Goal: Transaction & Acquisition: Purchase product/service

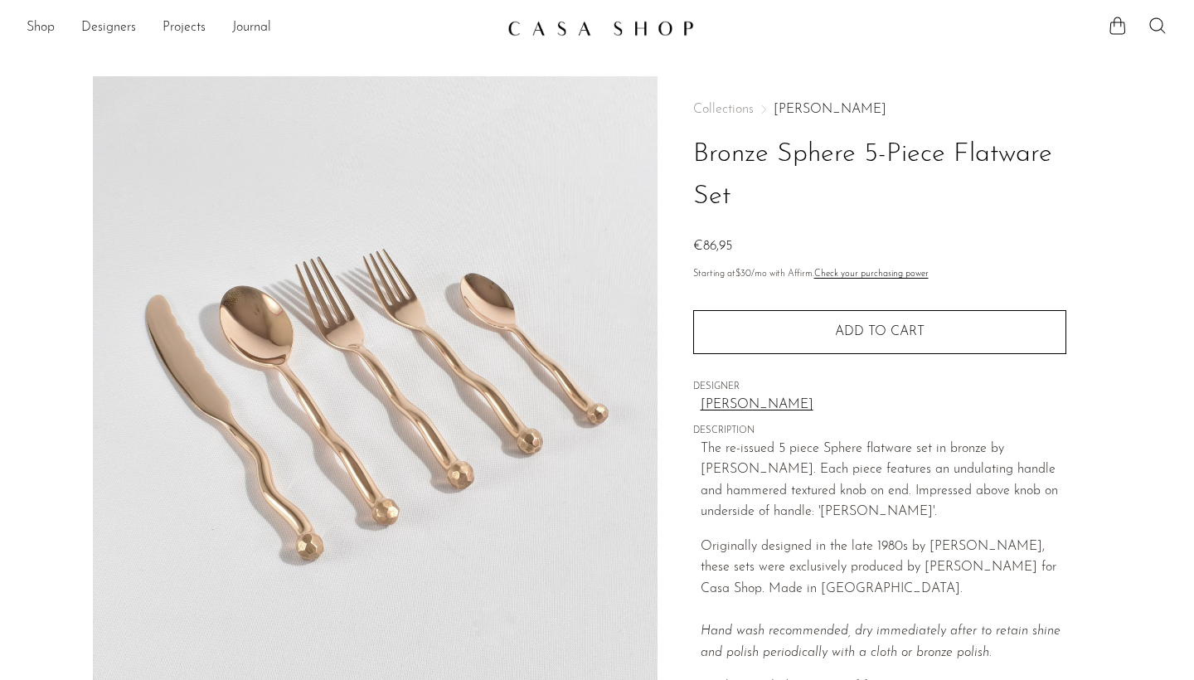
click at [783, 107] on link "[PERSON_NAME]" at bounding box center [829, 109] width 113 height 13
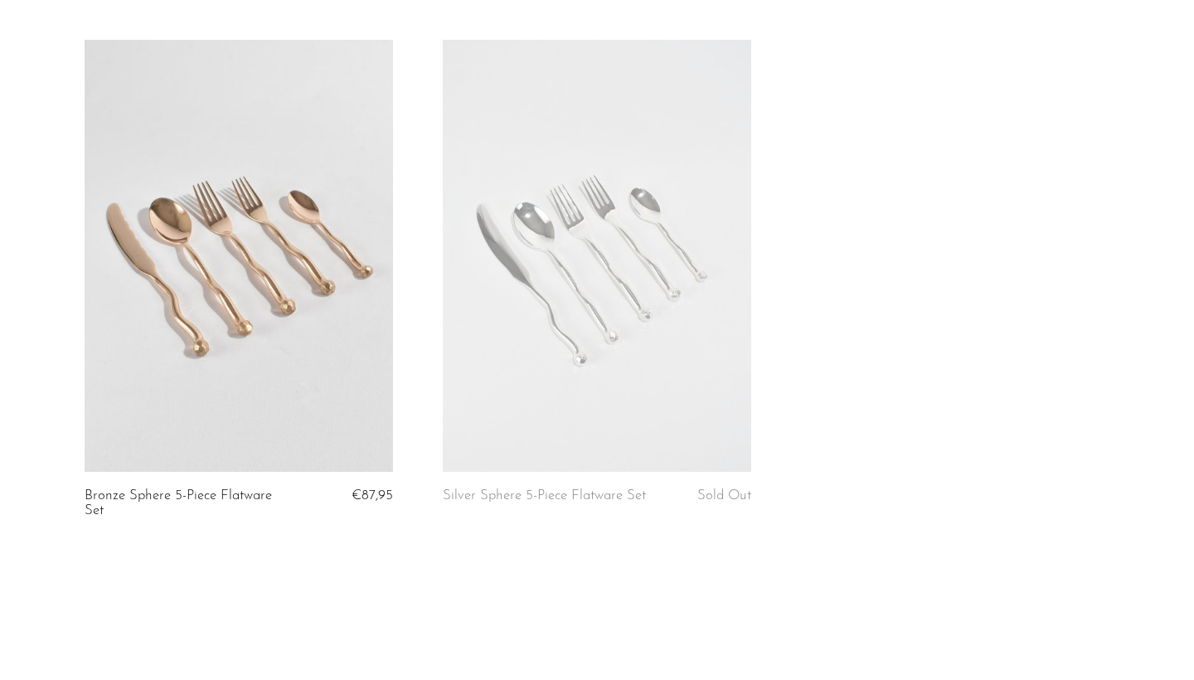
scroll to position [252, 0]
click at [603, 377] on link at bounding box center [597, 258] width 308 height 432
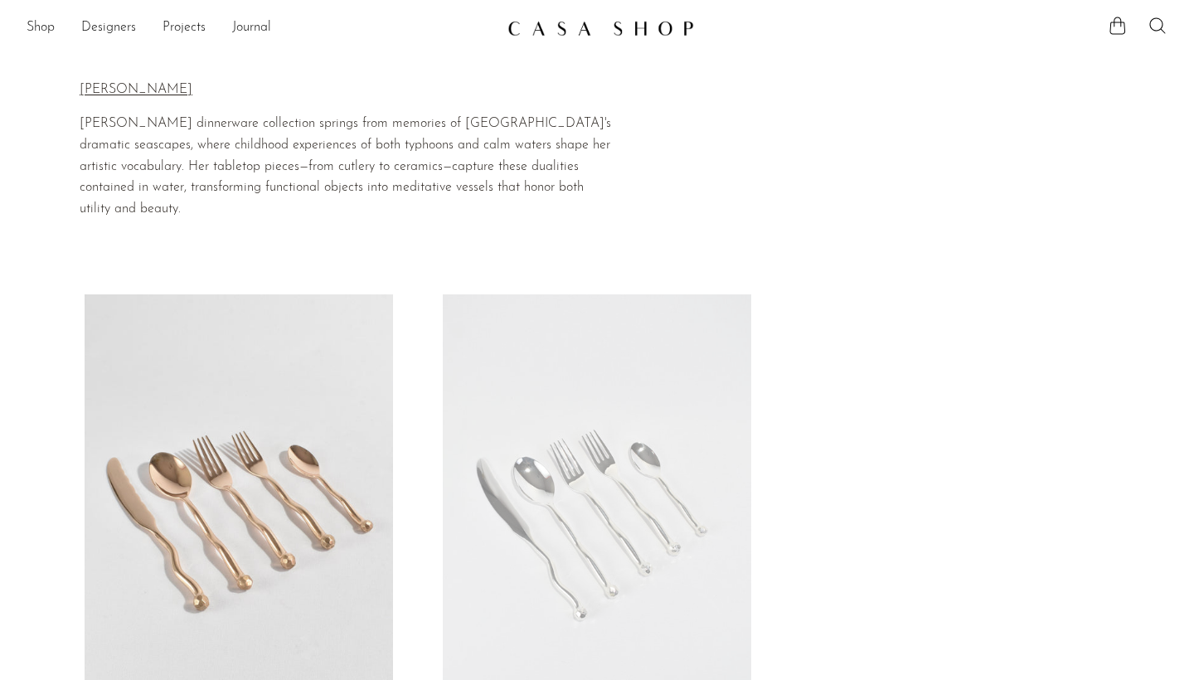
scroll to position [0, 0]
click at [306, 326] on link at bounding box center [239, 510] width 308 height 432
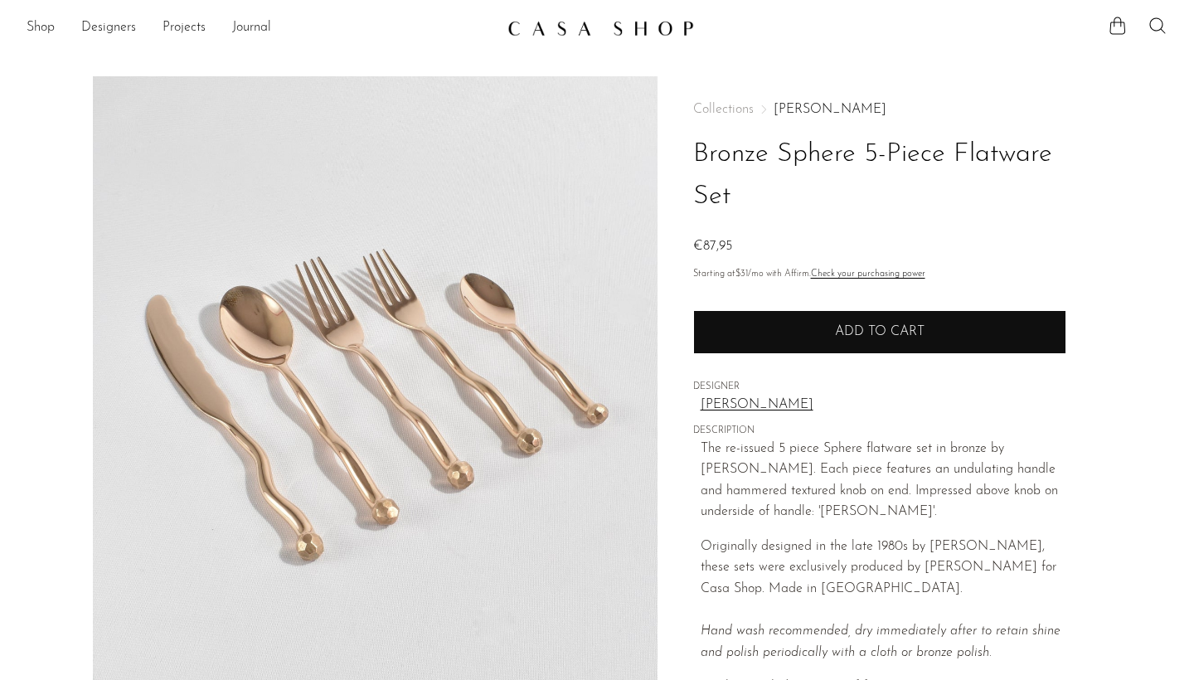
click at [841, 327] on span "Add to cart" at bounding box center [880, 331] width 90 height 13
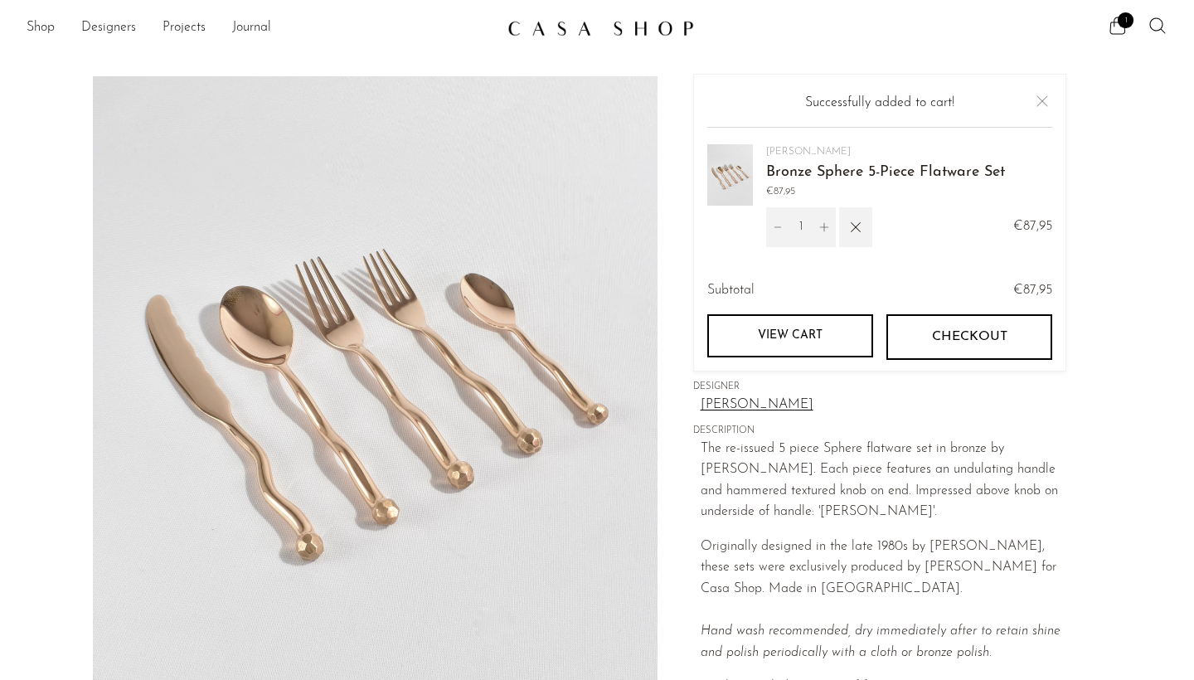
click at [980, 334] on span "Checkout" at bounding box center [968, 337] width 75 height 16
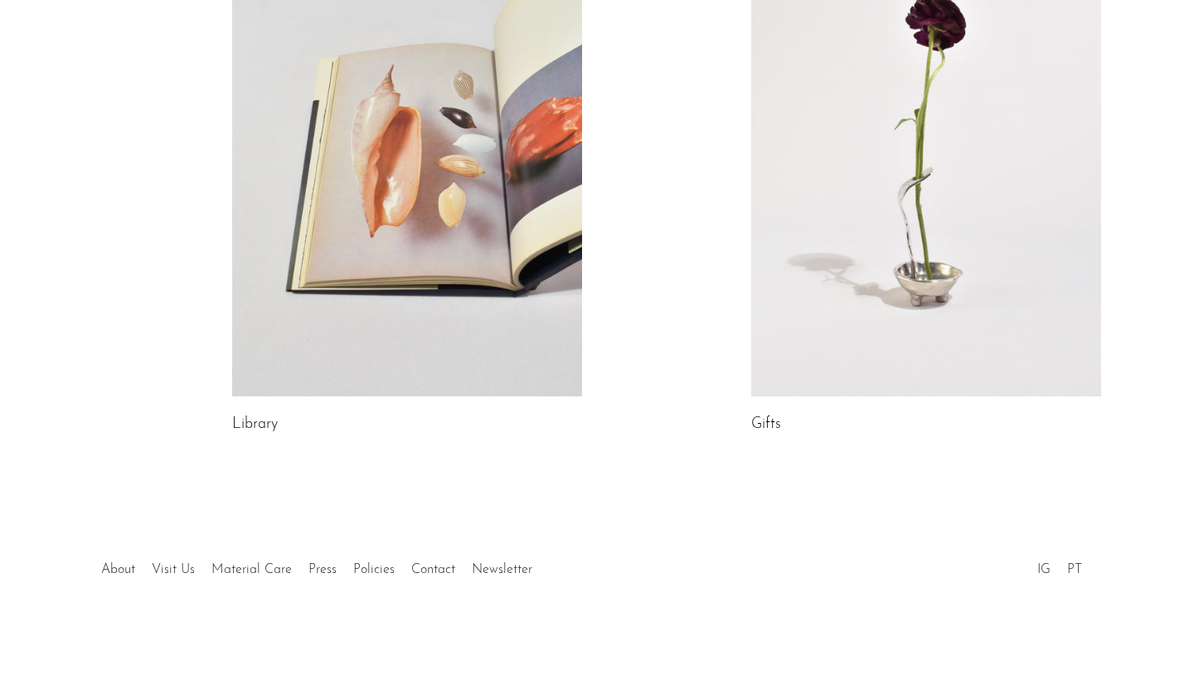
scroll to position [930, 0]
click at [380, 568] on link "Policies" at bounding box center [373, 570] width 41 height 13
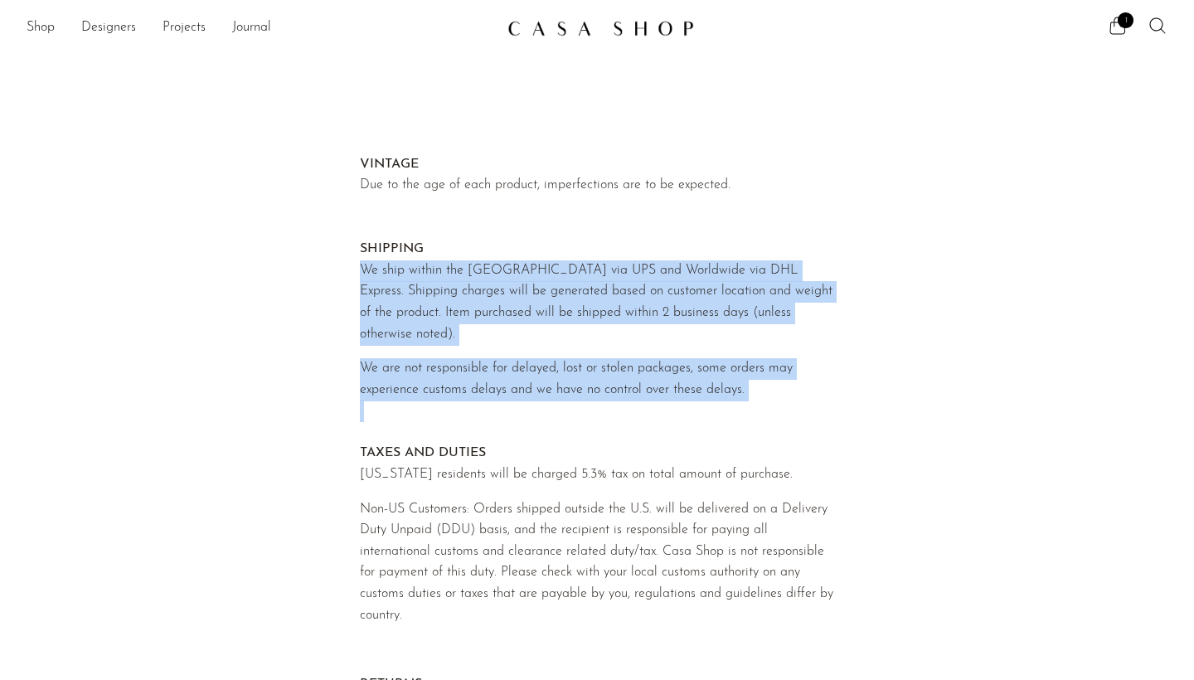
drag, startPoint x: 360, startPoint y: 269, endPoint x: 720, endPoint y: 422, distance: 391.8
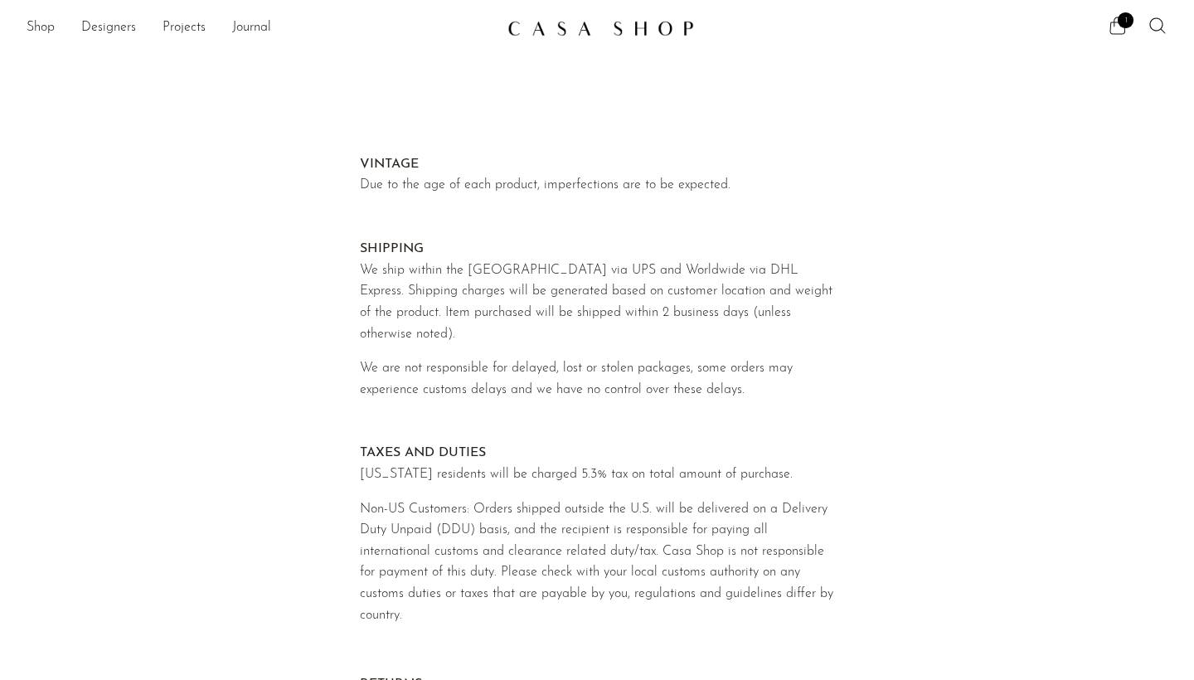
click at [1112, 29] on icon at bounding box center [1117, 26] width 20 height 20
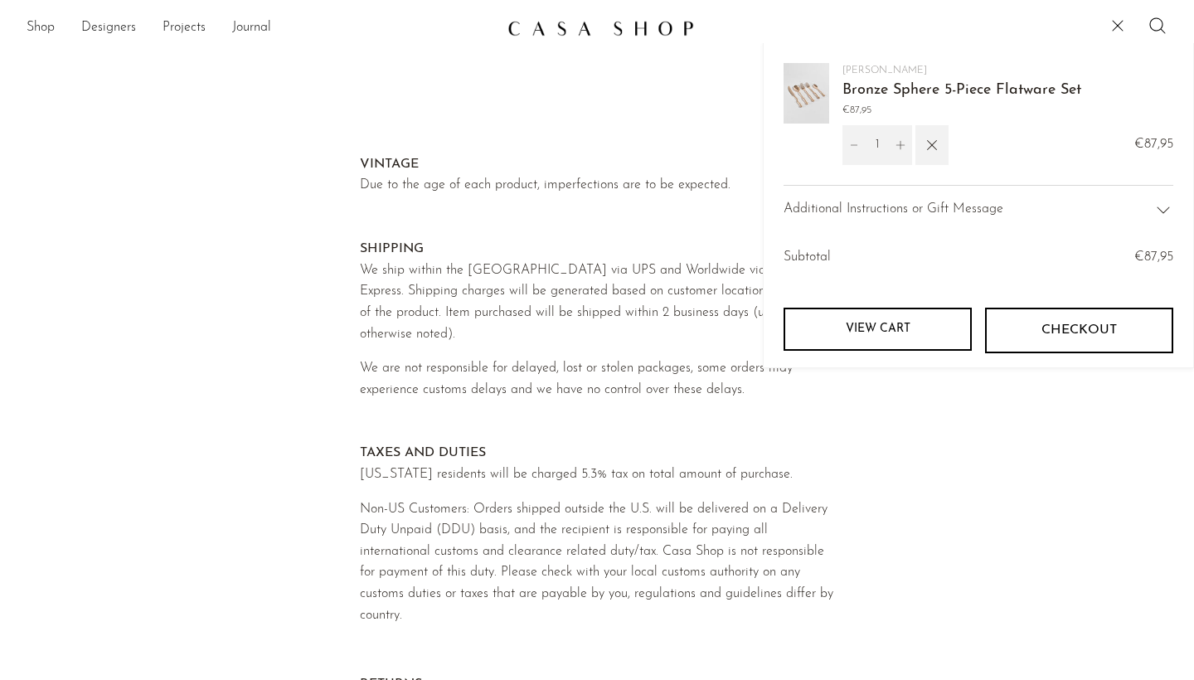
click at [802, 100] on img at bounding box center [806, 93] width 46 height 61
